Goal: Information Seeking & Learning: Check status

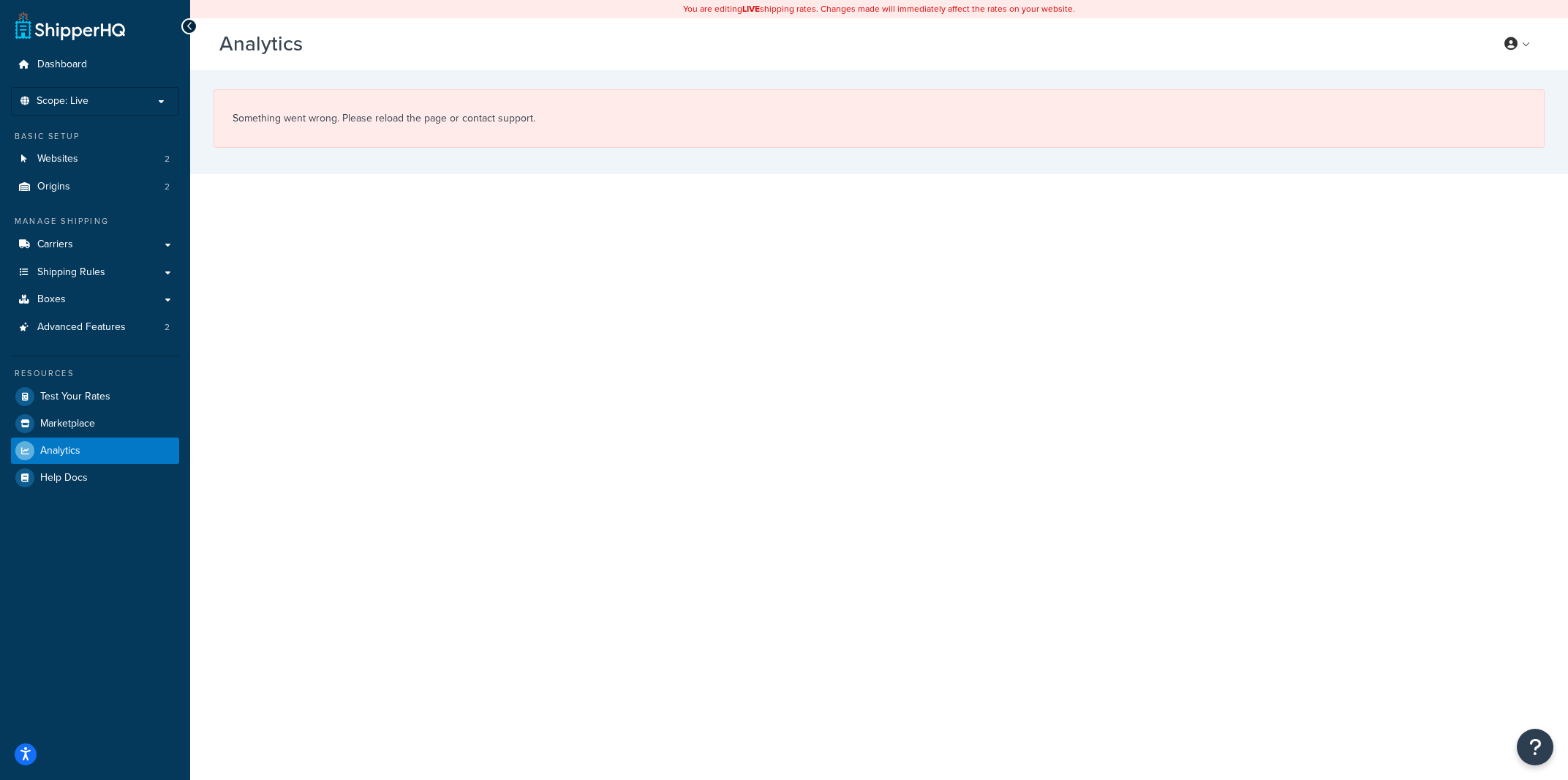
click at [327, 223] on div "You are editing LIVE shipping rates. Changes made will immediately affect the r…" at bounding box center [879, 390] width 1378 height 780
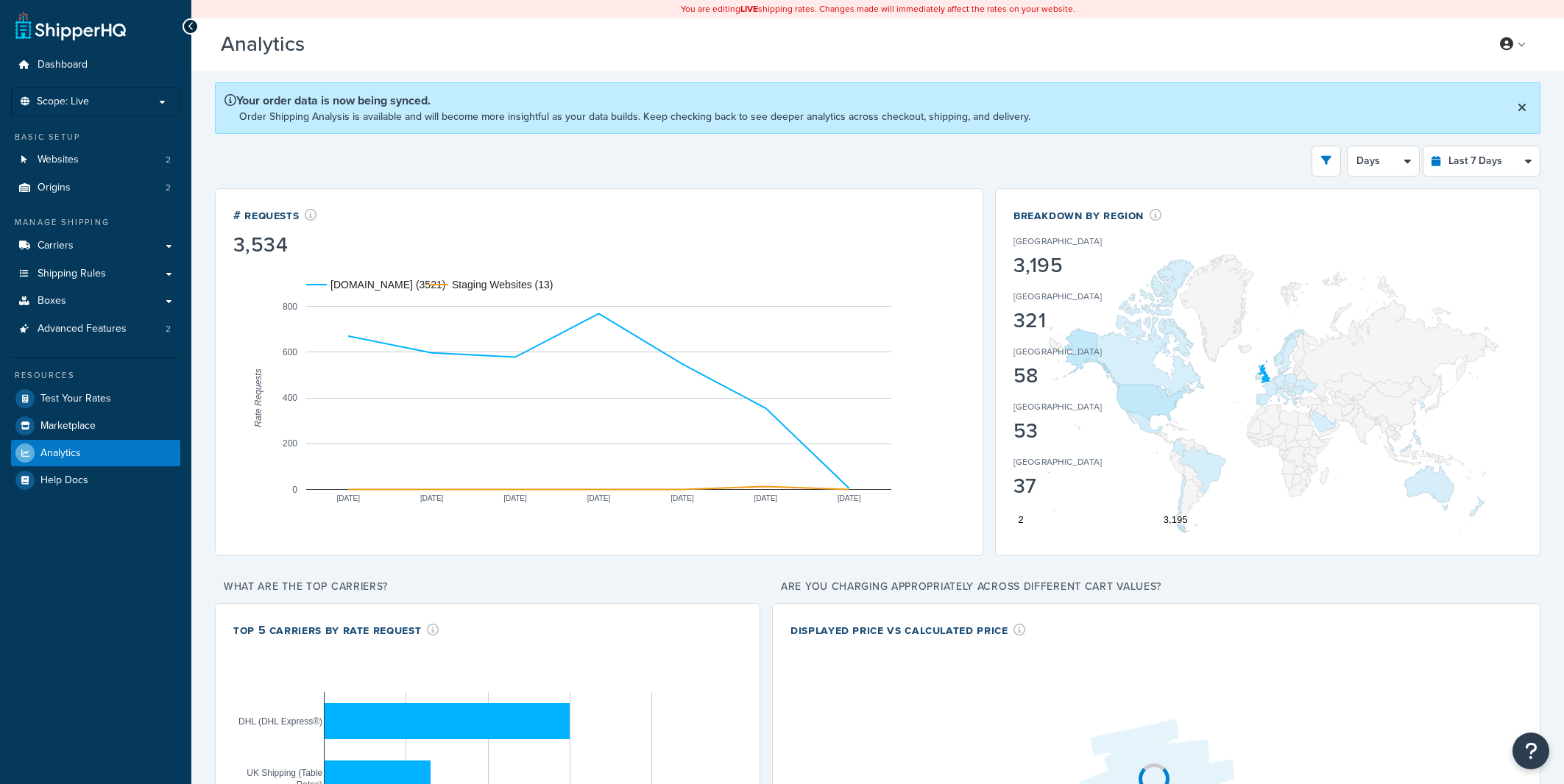
select select "last_7_days"
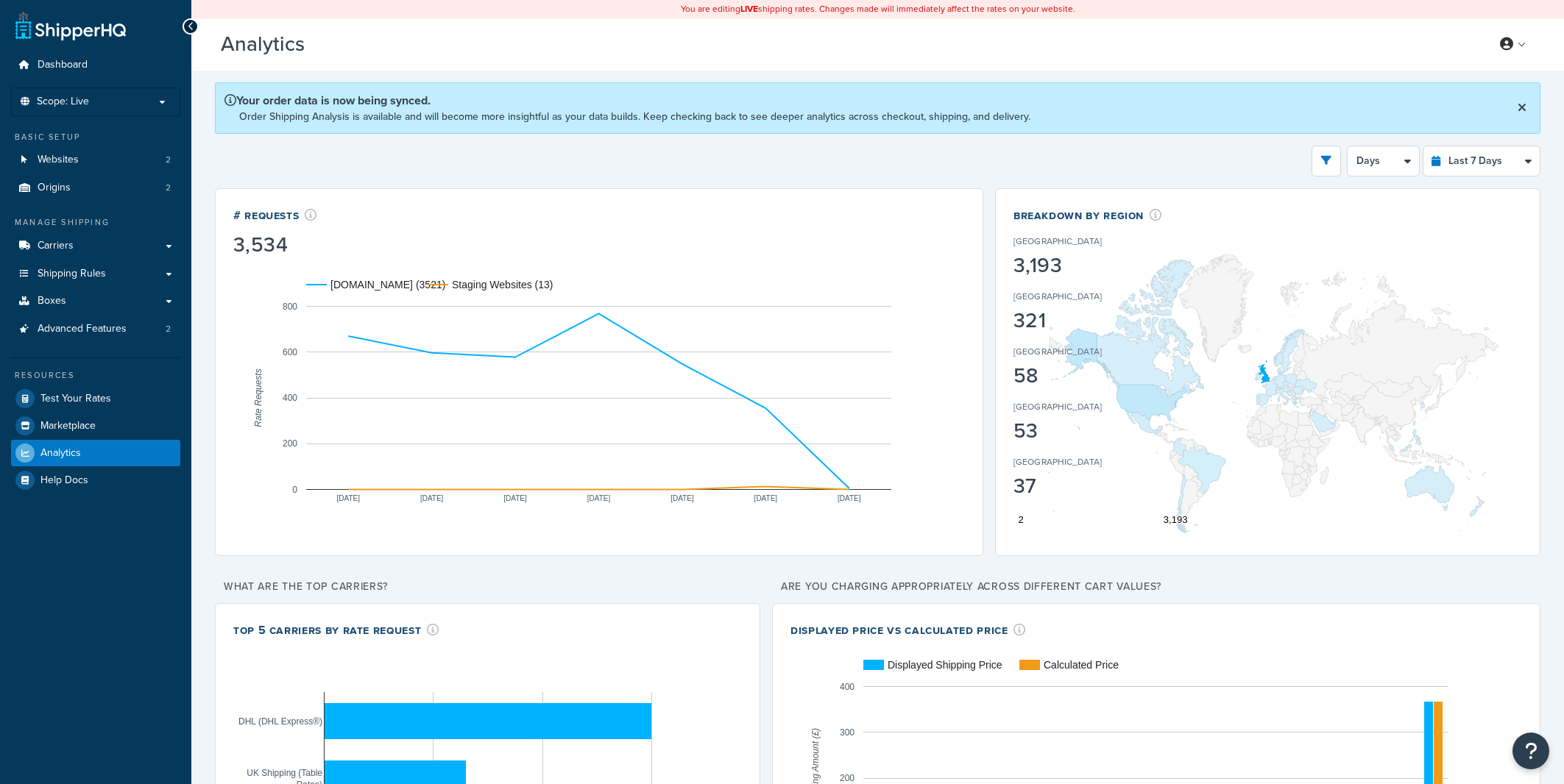
click at [1424, 147] on select "Last 24 Hours Last 7 Days Last 30 Days Last 3 Months Last 6 Months Last 12 Mont…" at bounding box center [1482, 161] width 116 height 29
select select "last_24_hours"
click option "Last 24 Hours" at bounding box center [0, 0] width 0 height 0
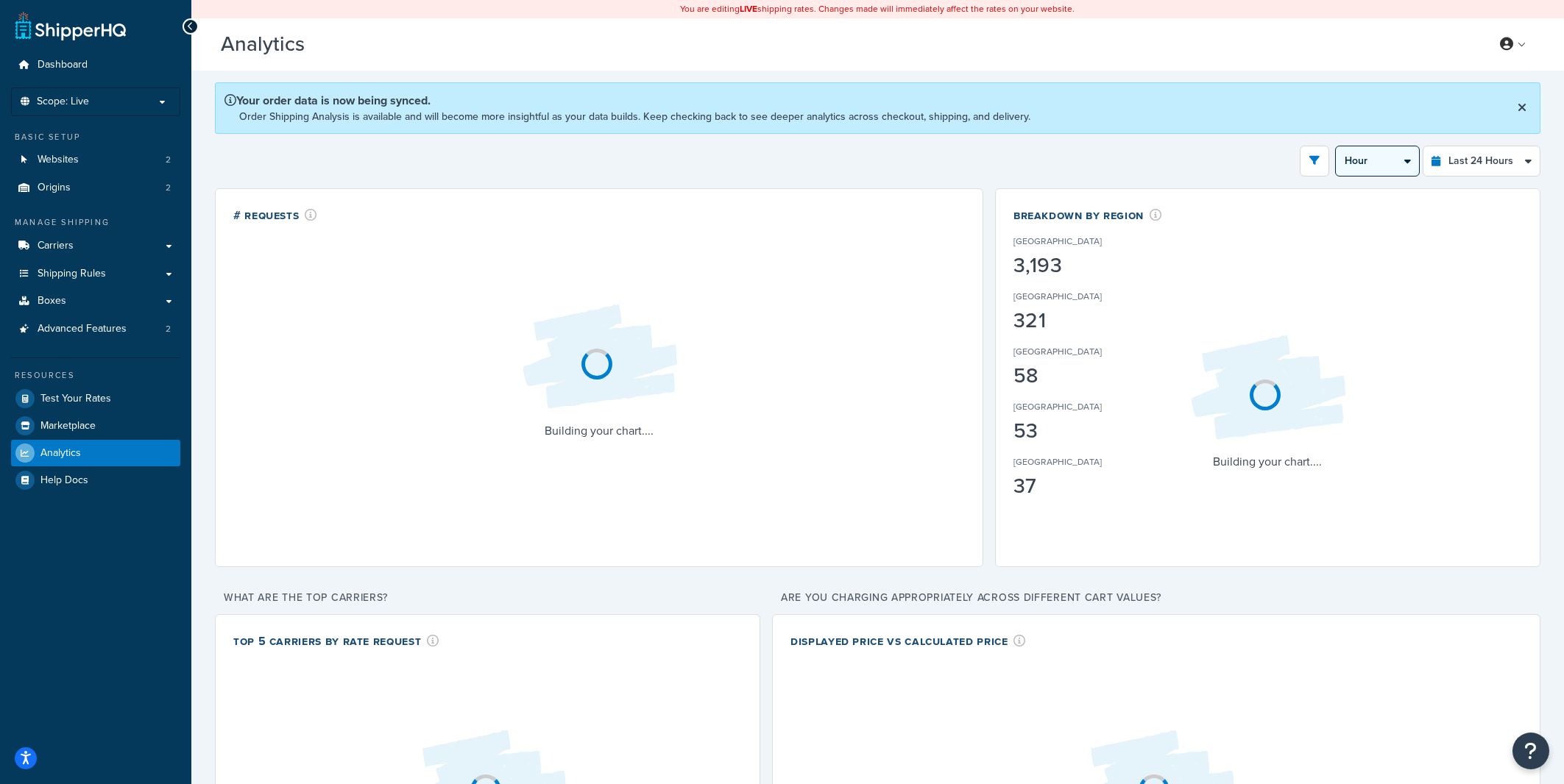
click at [1336, 147] on select "Hour 30 Minutes 15 Minutes 5 Minutes" at bounding box center [1377, 161] width 83 height 29
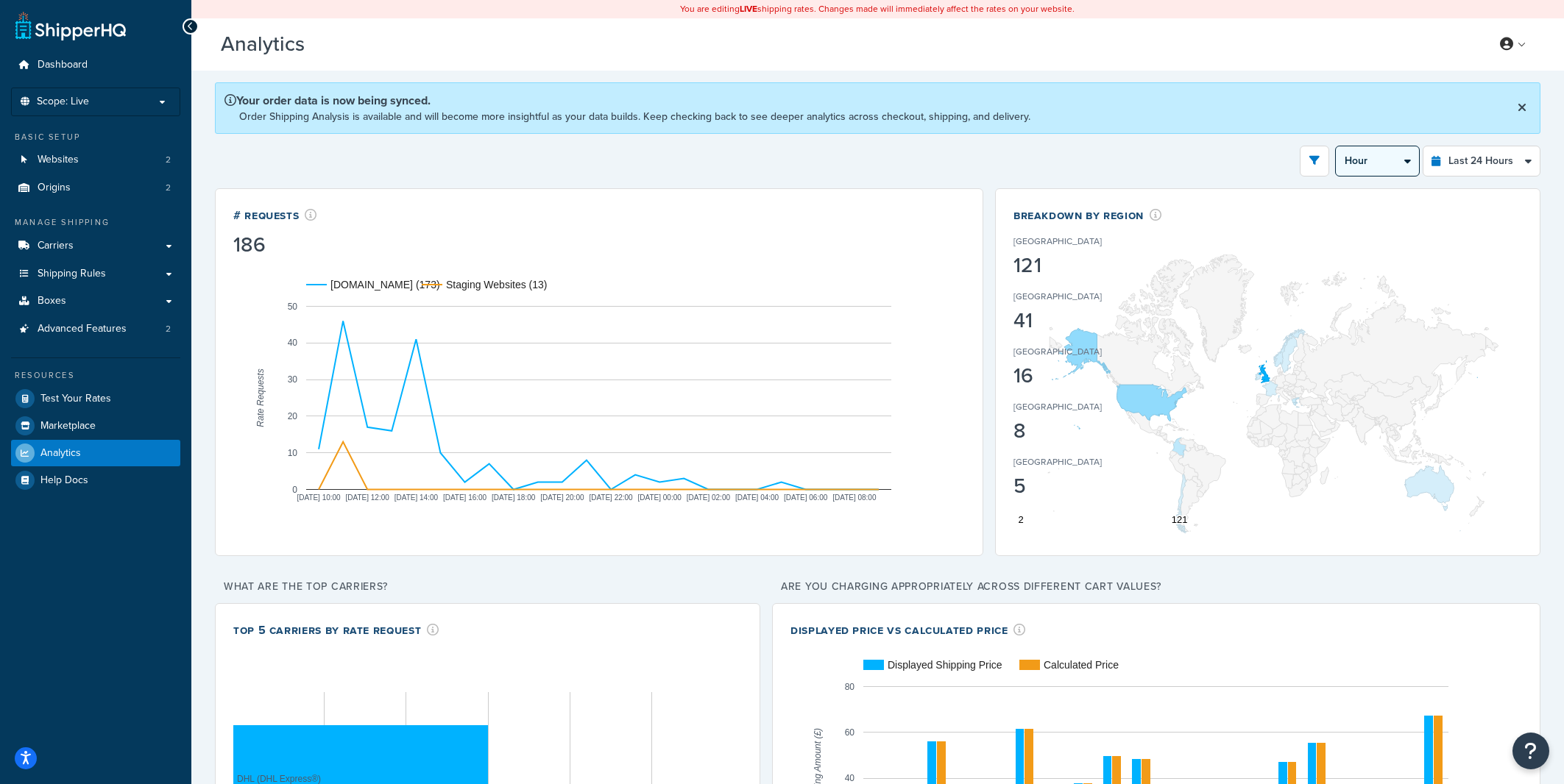
click option "30 Minutes" at bounding box center [0, 0] width 0 height 0
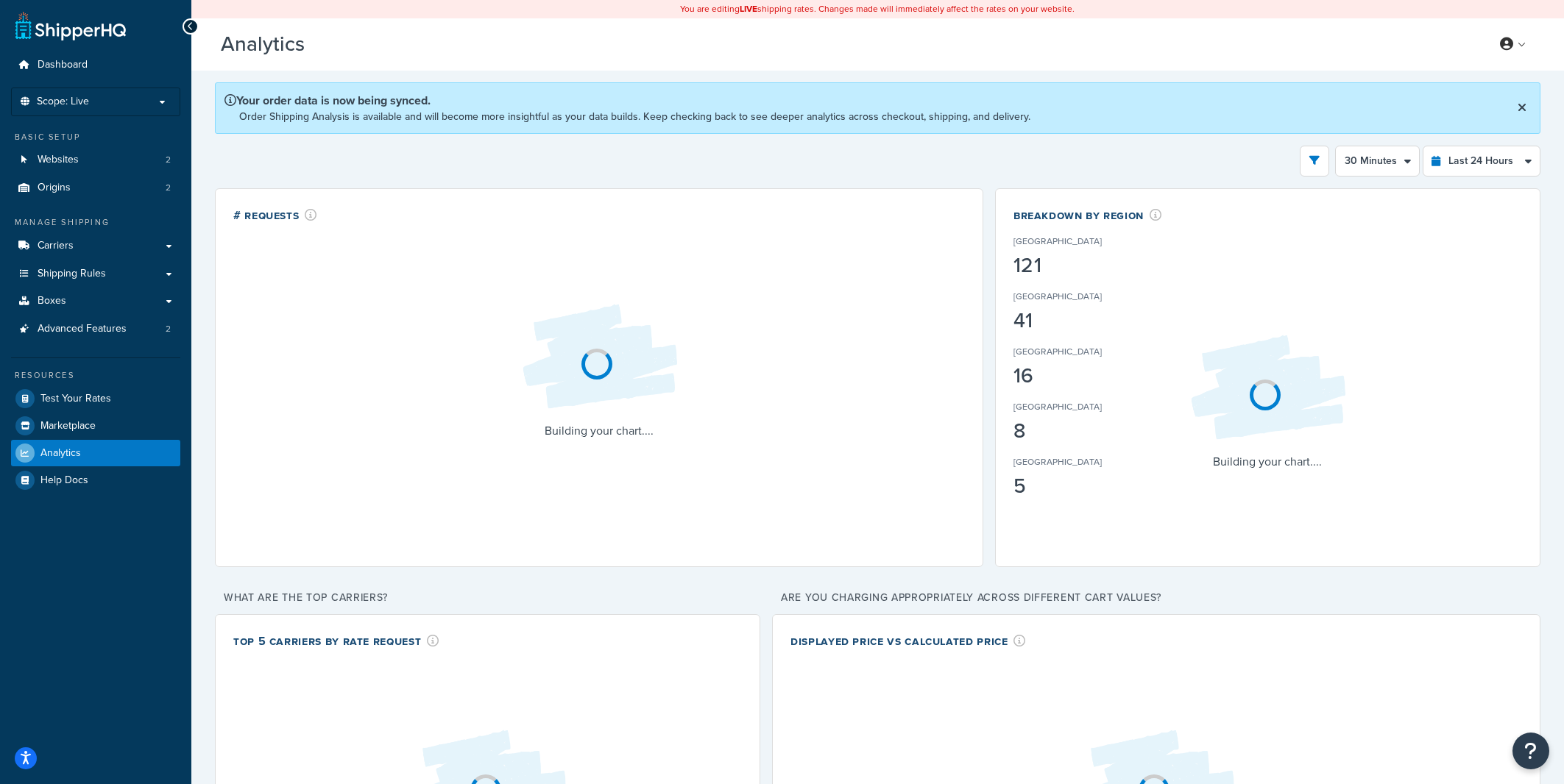
click at [1136, 167] on div "Filters Website [DOMAIN_NAME] Staging Websites Destination [GEOGRAPHIC_DATA] [G…" at bounding box center [877, 161] width 1325 height 31
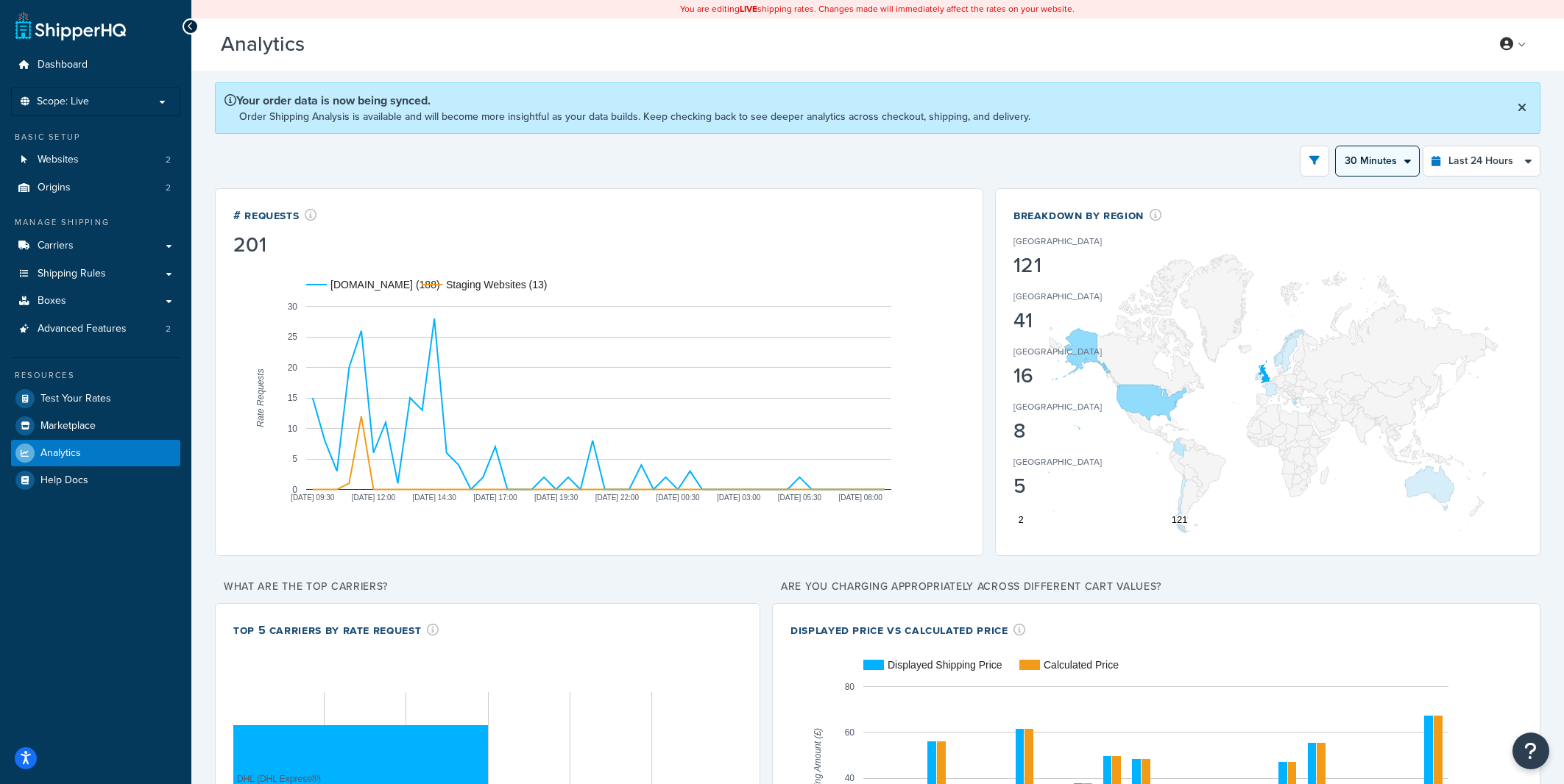
click at [1336, 147] on select "Hour 30 Minutes 15 Minutes 5 Minutes" at bounding box center [1377, 161] width 83 height 29
click option "Hour" at bounding box center [0, 0] width 0 height 0
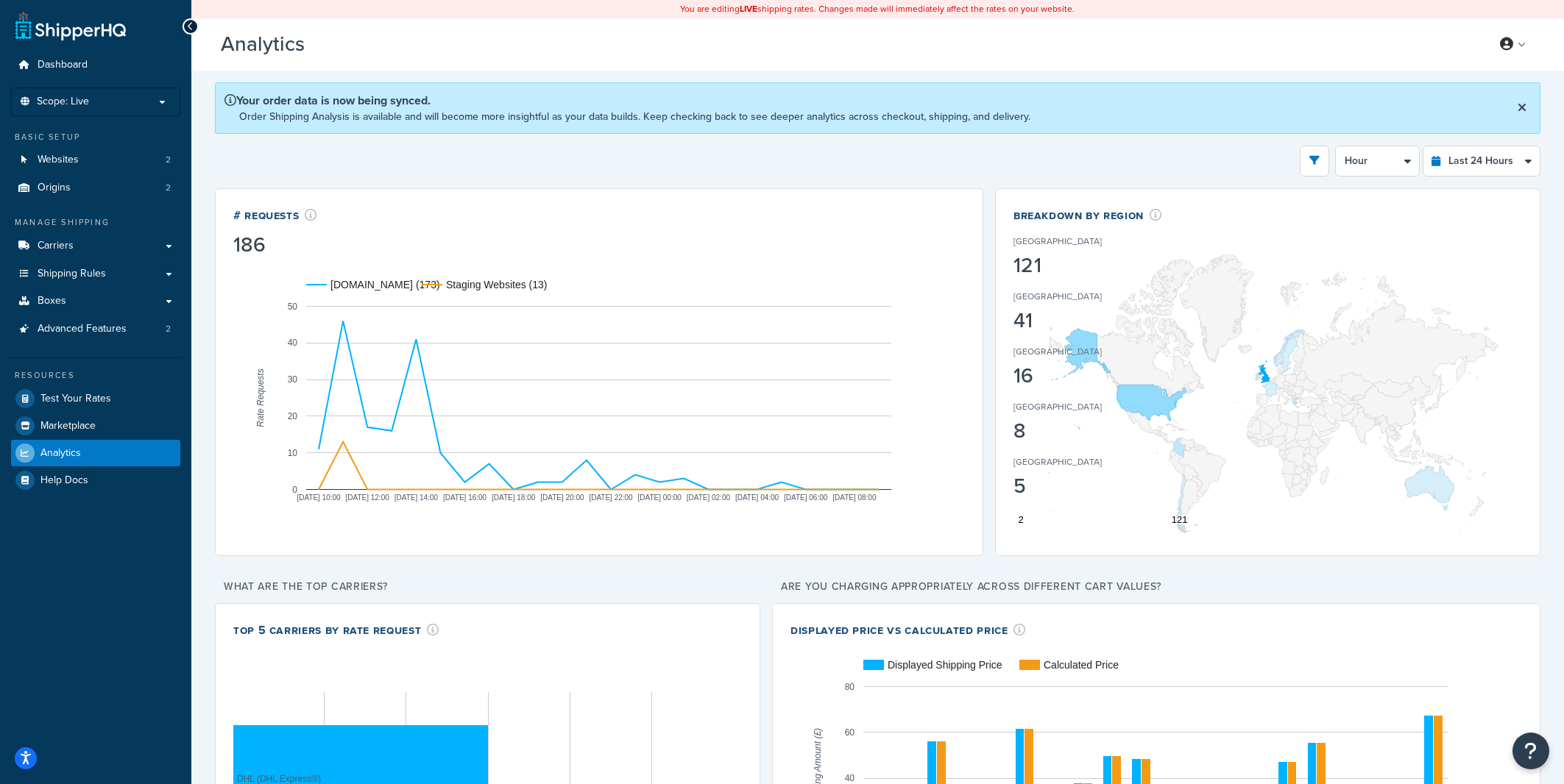
click at [1389, 211] on div "Breakdown by Region [GEOGRAPHIC_DATA] 121 [GEOGRAPHIC_DATA] 41 [GEOGRAPHIC_DATA…" at bounding box center [1267, 230] width 508 height 48
drag, startPoint x: 1384, startPoint y: 129, endPoint x: 1380, endPoint y: 149, distance: 20.4
click at [1385, 128] on div "Your order data is now being synced. Order Shipping Analysis is available and w…" at bounding box center [877, 108] width 1325 height 52
click at [1336, 147] on select "Hour 30 Minutes 15 Minutes 5 Minutes" at bounding box center [1377, 161] width 83 height 29
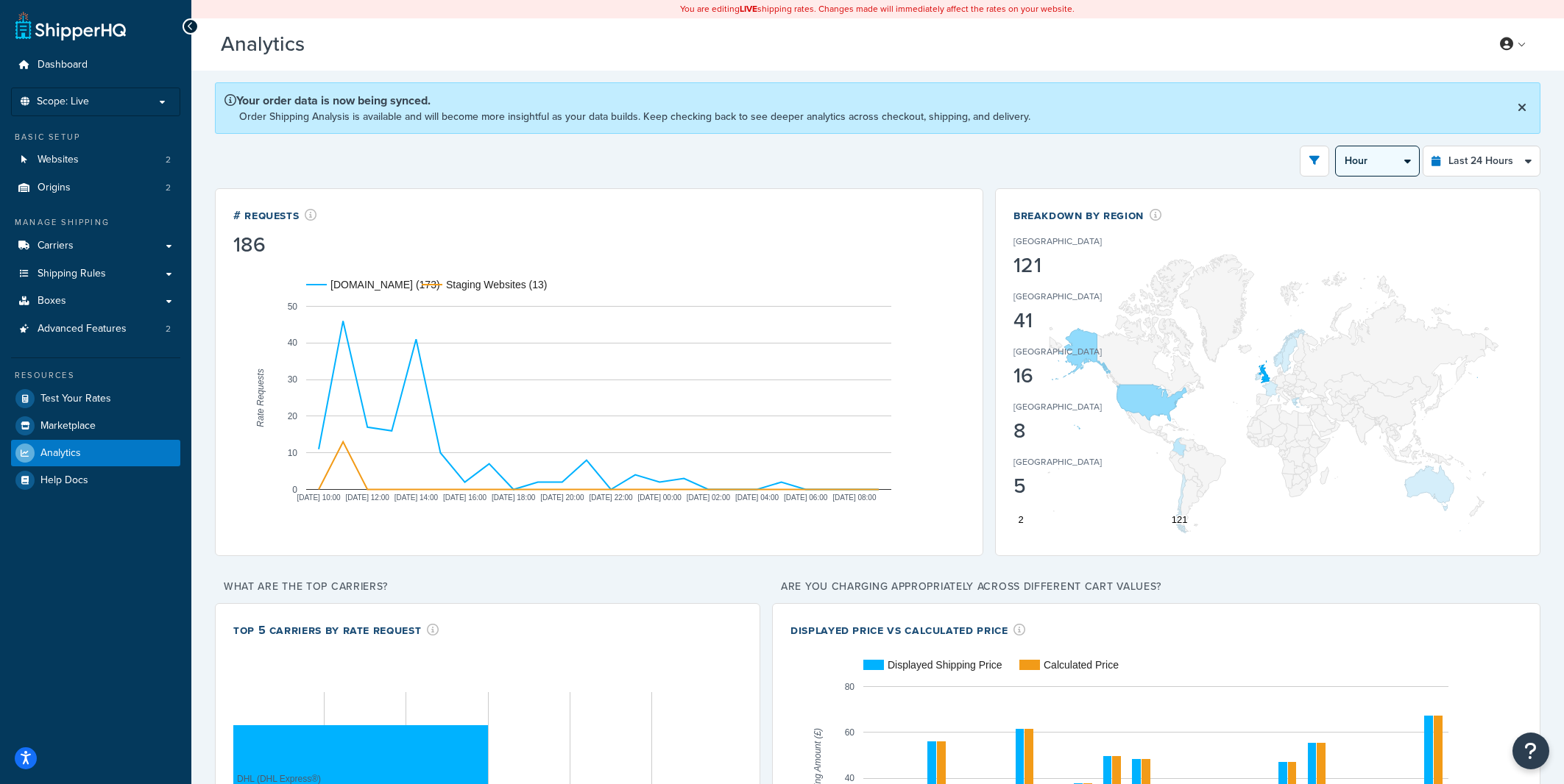
click option "5 Minutes" at bounding box center [0, 0] width 0 height 0
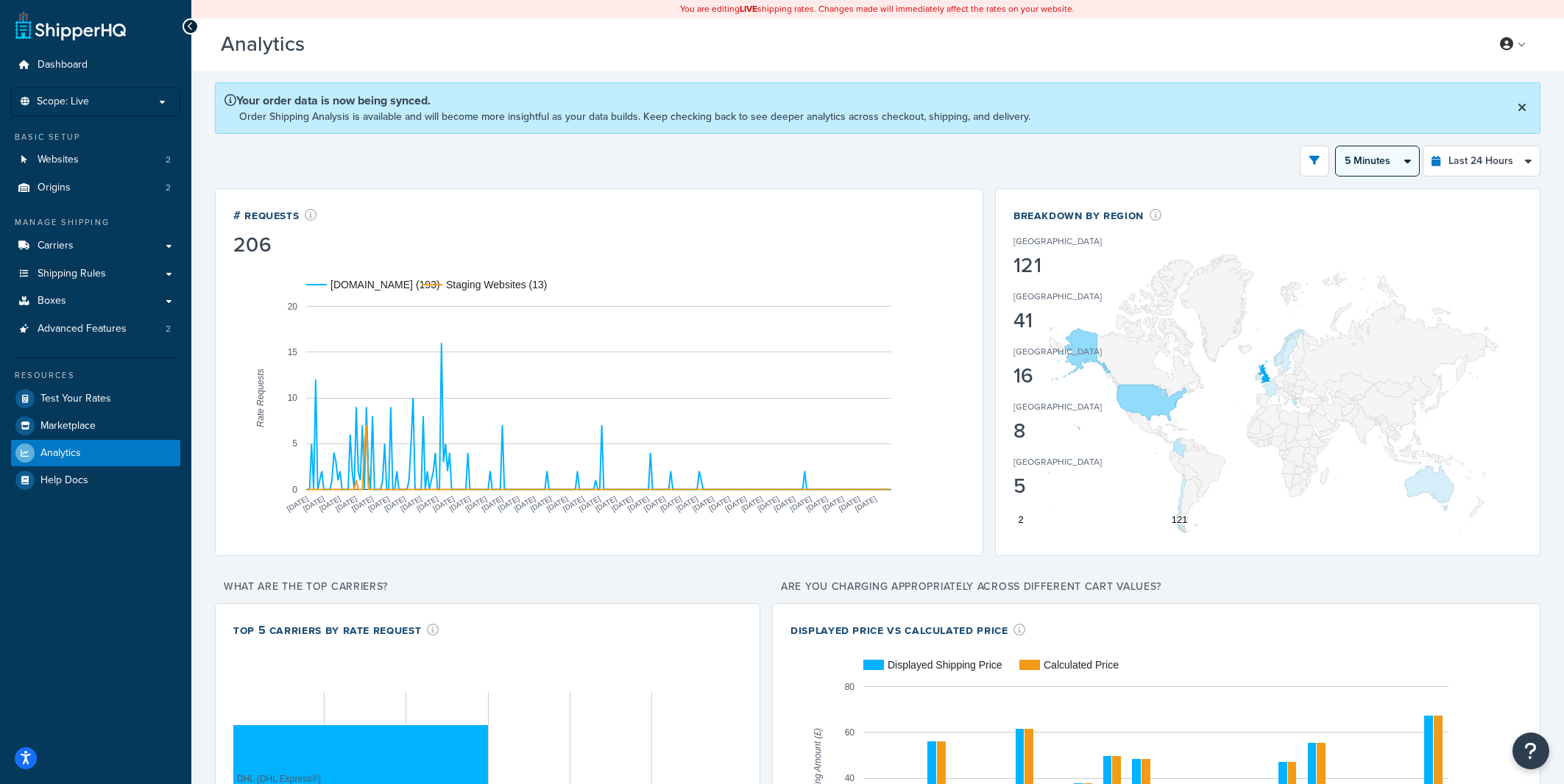
click at [1336, 147] on select "Hour 30 Minutes 15 Minutes 5 Minutes" at bounding box center [1377, 161] width 83 height 29
select select "15m"
click option "15 Minutes" at bounding box center [0, 0] width 0 height 0
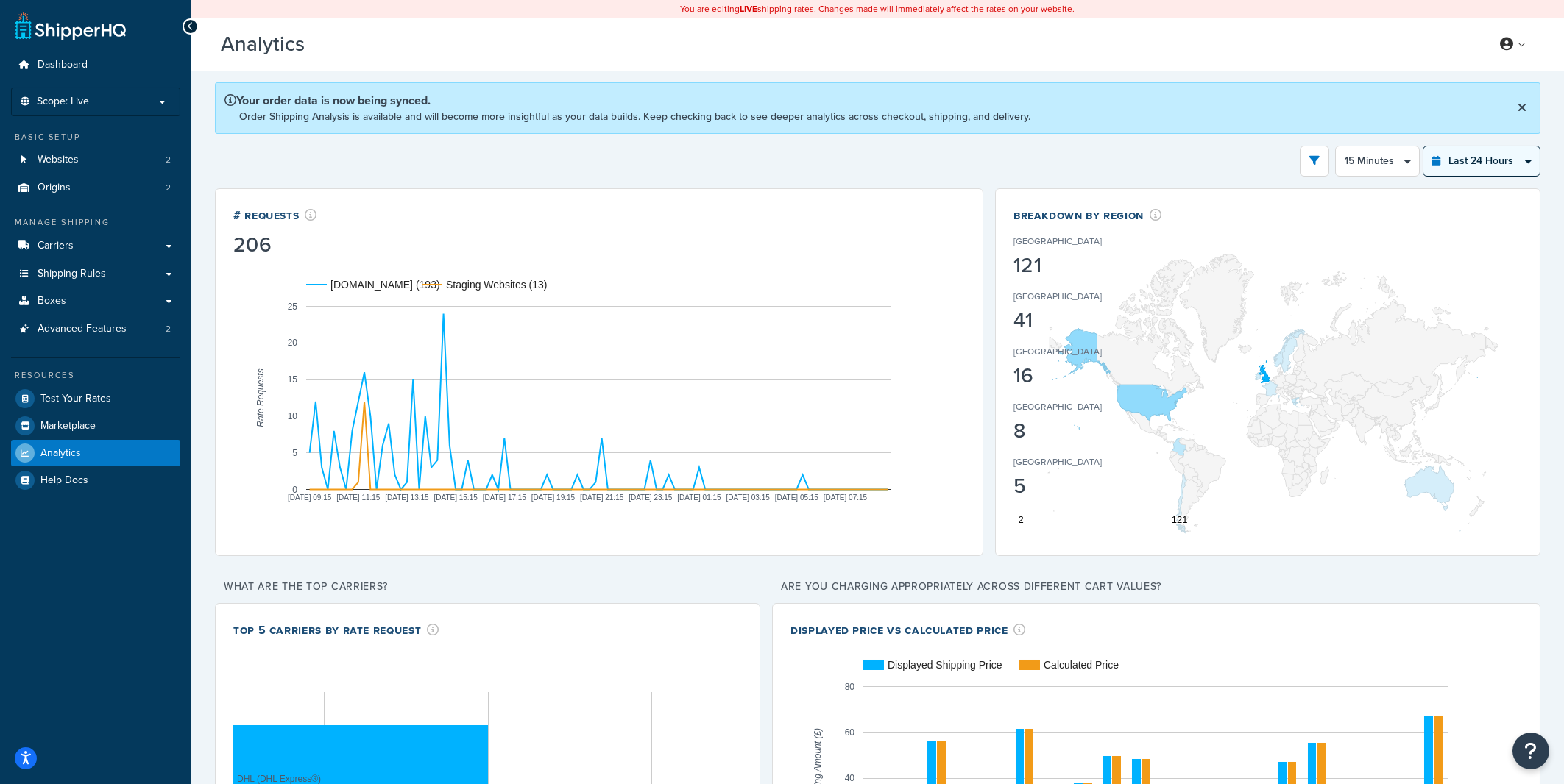
click at [1424, 147] on select "Last 24 Hours Last 7 Days Last 30 Days Last 3 Months Last 6 Months Last 12 Mont…" at bounding box center [1482, 161] width 116 height 29
select select "last_7_days"
click option "Last 7 Days" at bounding box center [0, 0] width 0 height 0
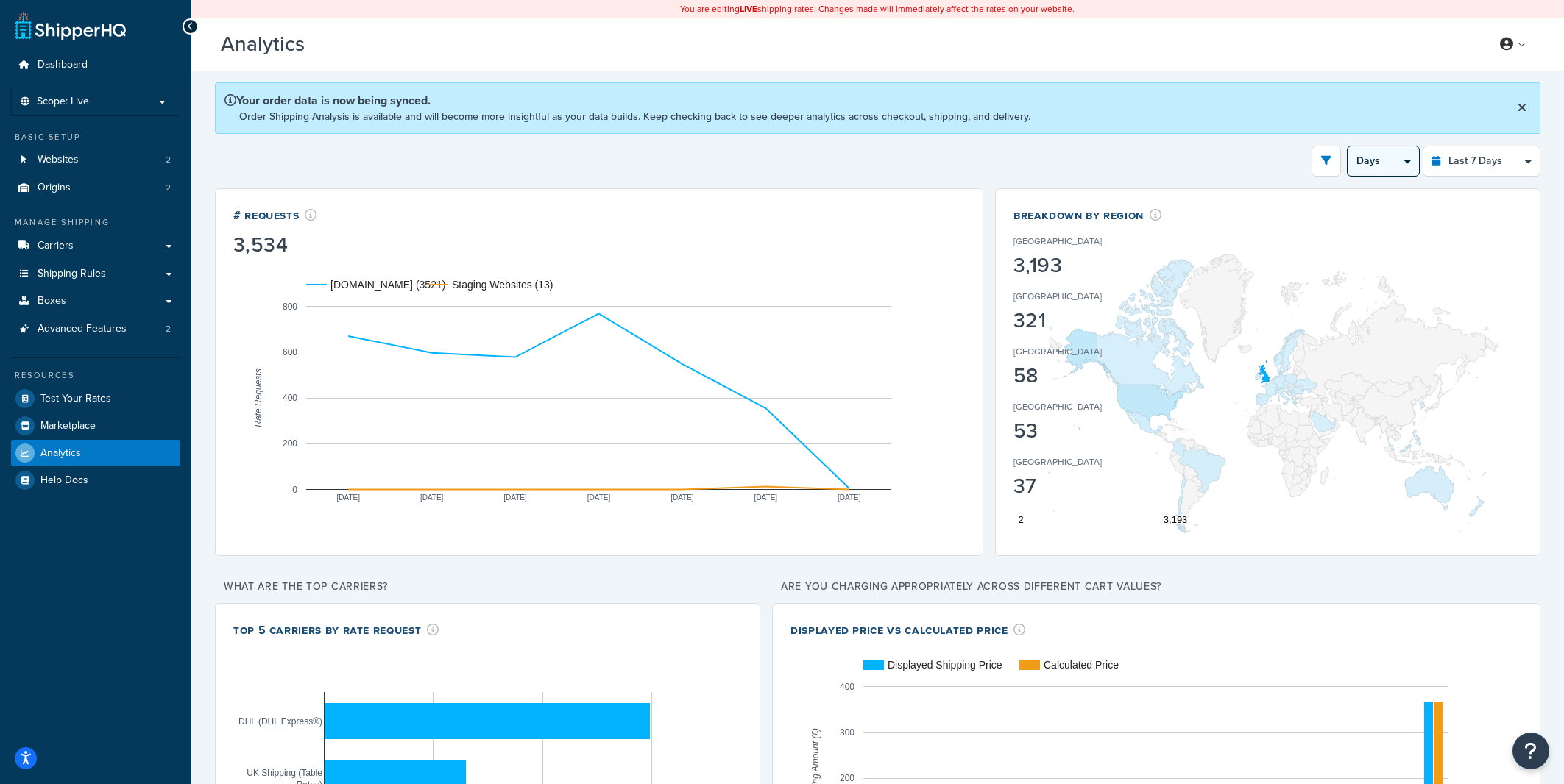
click at [1348, 147] on select "Days 12 Hours 6 Hours" at bounding box center [1383, 161] width 71 height 29
select select "6h"
click option "6 Hours" at bounding box center [0, 0] width 0 height 0
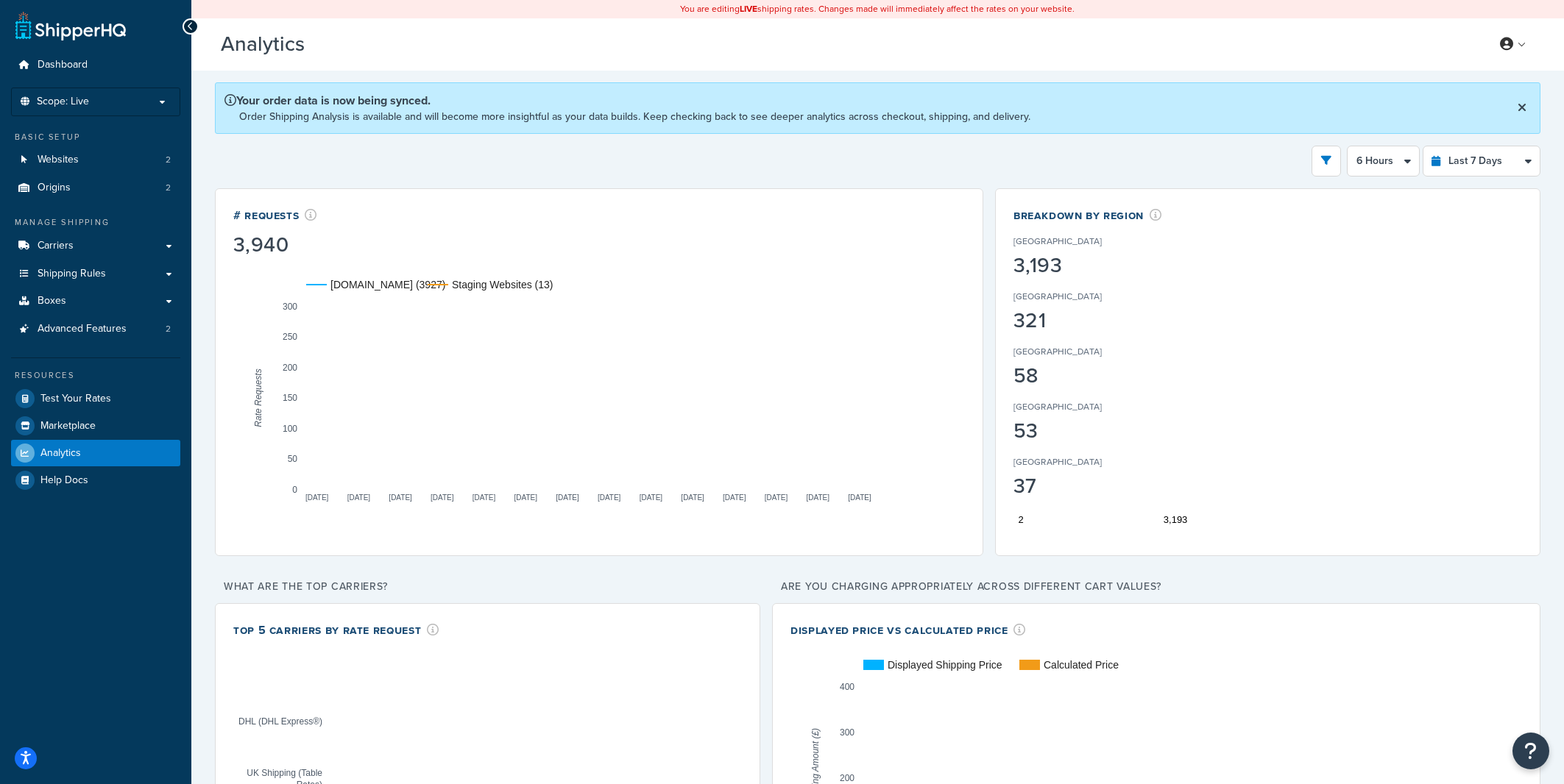
click at [1168, 164] on div "Filters Website [DOMAIN_NAME] Staging Websites Destination [GEOGRAPHIC_DATA] [G…" at bounding box center [877, 161] width 1325 height 31
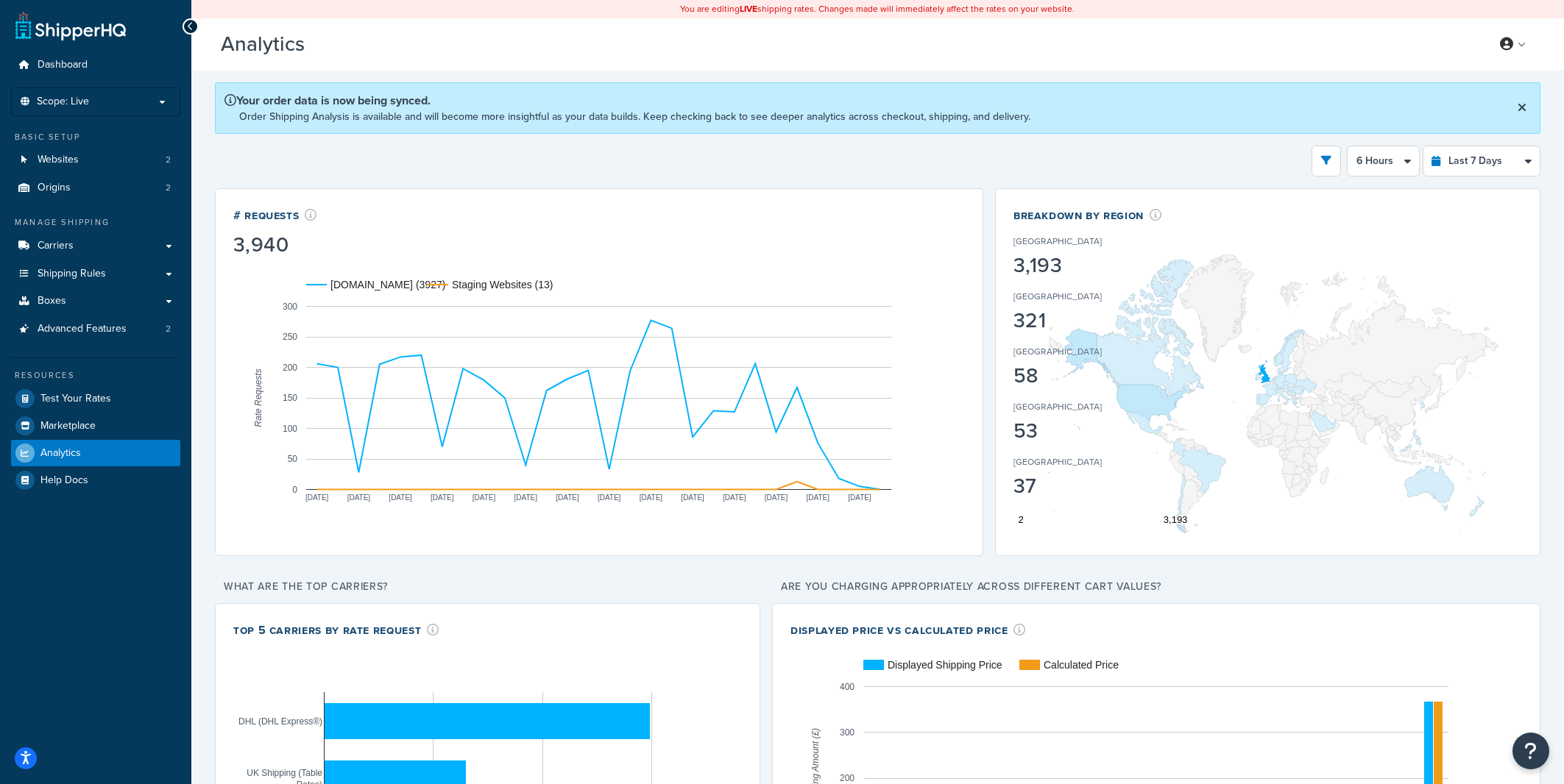
click at [1166, 160] on div "Filters Website [DOMAIN_NAME] Staging Websites Destination [GEOGRAPHIC_DATA] [G…" at bounding box center [877, 161] width 1325 height 31
click at [1171, 156] on div "Filters Website [DOMAIN_NAME] Staging Websites Destination [GEOGRAPHIC_DATA] [G…" at bounding box center [877, 161] width 1325 height 31
